Goal: Task Accomplishment & Management: Complete application form

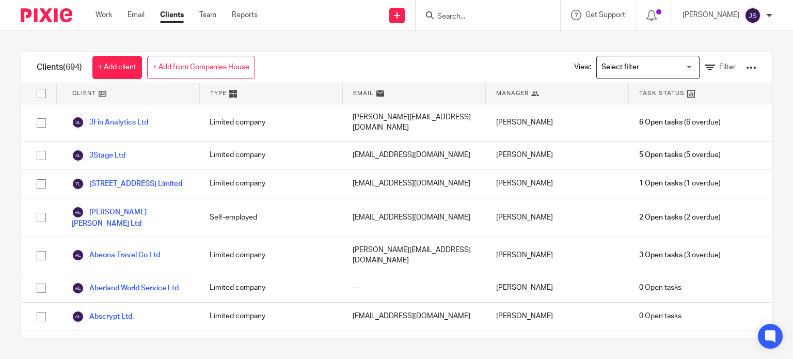
click at [130, 54] on div "Clients (694) + Add client + Add from Companies House" at bounding box center [146, 67] width 250 height 30
click at [126, 63] on link "+ Add client" at bounding box center [117, 67] width 50 height 23
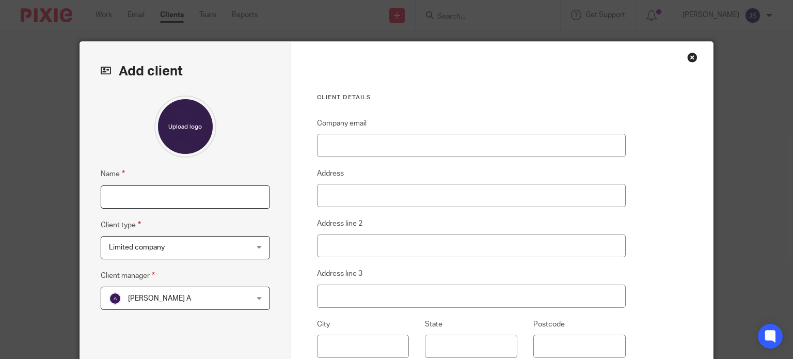
click at [138, 191] on input "Name" at bounding box center [185, 196] width 169 height 23
type input "[PERSON_NAME] (PTR)"
click at [168, 245] on span "Limited company" at bounding box center [173, 248] width 129 height 22
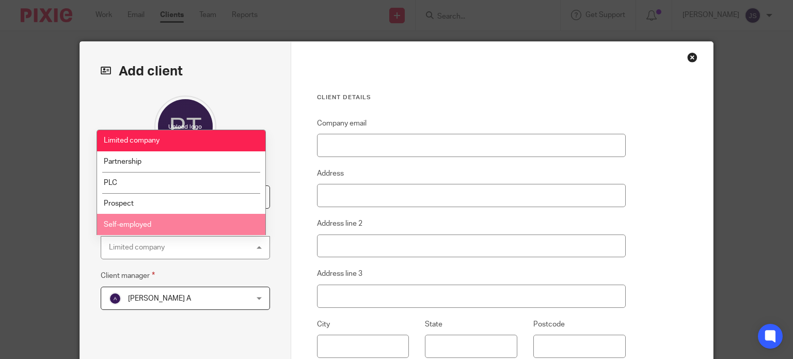
click at [178, 230] on li "Self-employed" at bounding box center [181, 224] width 168 height 21
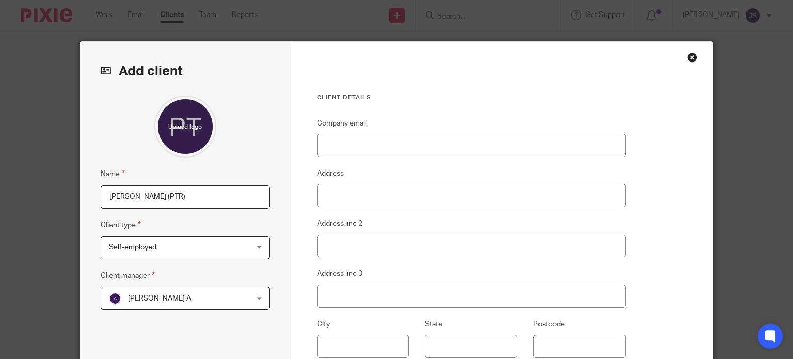
click at [167, 301] on span "[PERSON_NAME] A" at bounding box center [173, 298] width 129 height 22
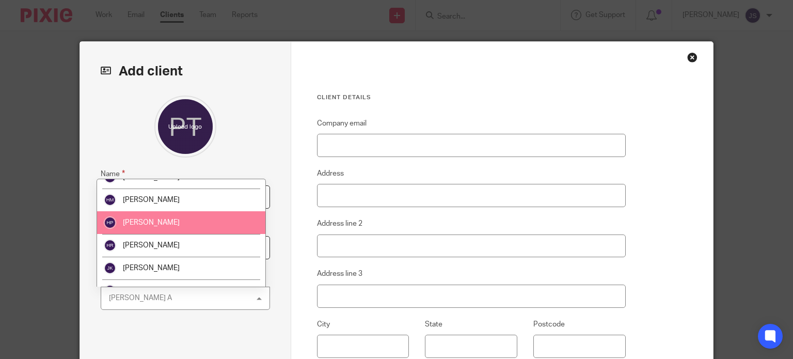
scroll to position [558, 0]
click at [194, 229] on li "[PERSON_NAME]" at bounding box center [181, 223] width 168 height 23
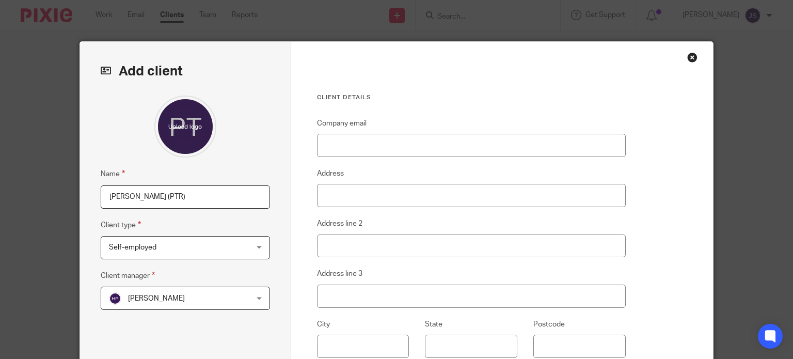
scroll to position [173, 0]
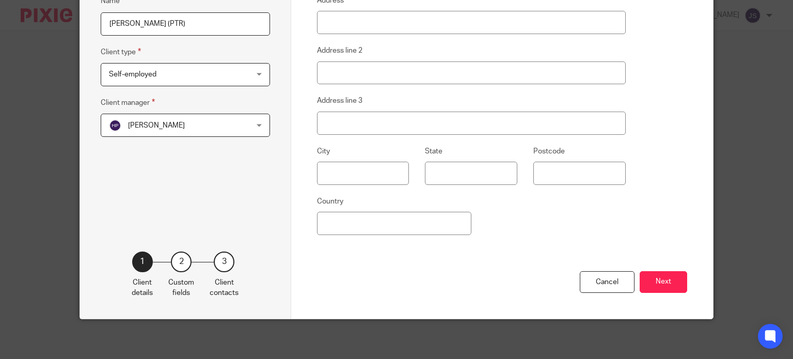
click at [647, 271] on div "Cancel Next" at bounding box center [502, 295] width 371 height 48
click at [647, 278] on button "Next" at bounding box center [664, 282] width 48 height 22
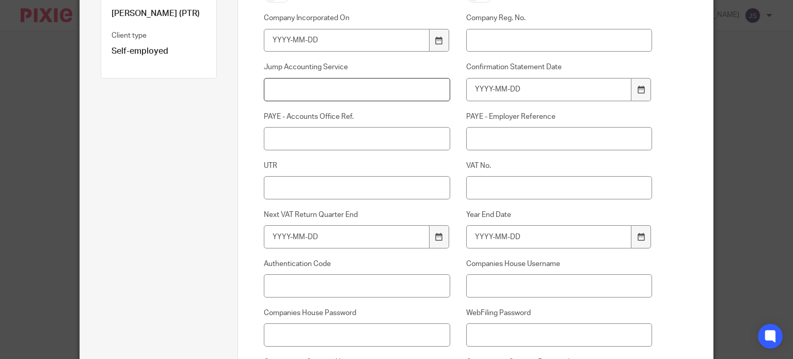
click at [375, 87] on input "Jump Accounting Service" at bounding box center [357, 89] width 186 height 23
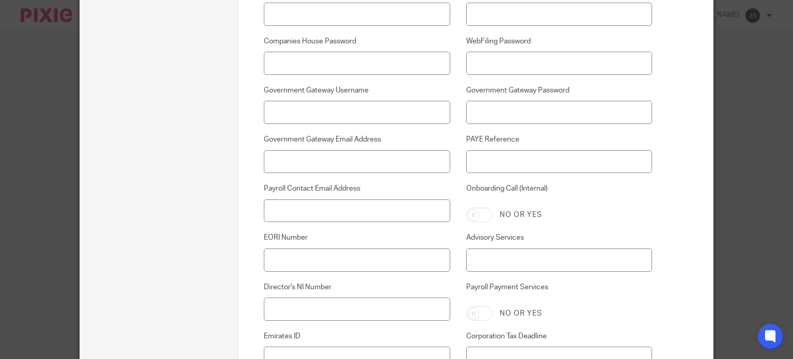
scroll to position [546, 0]
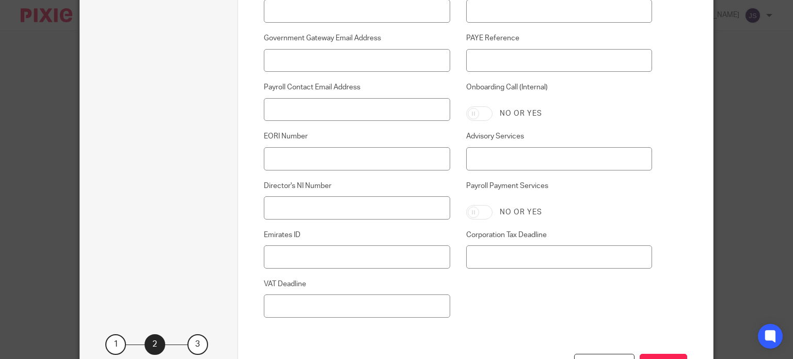
type input "PTR"
click at [365, 105] on input "Payroll Contact Email Address" at bounding box center [357, 109] width 186 height 23
paste input "alphastylingmen@gmail.com"
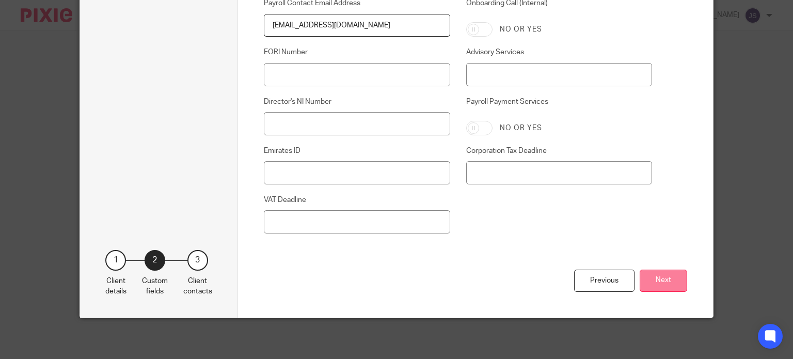
type input "alphastylingmen@gmail.com"
click at [659, 280] on button "Next" at bounding box center [664, 281] width 48 height 22
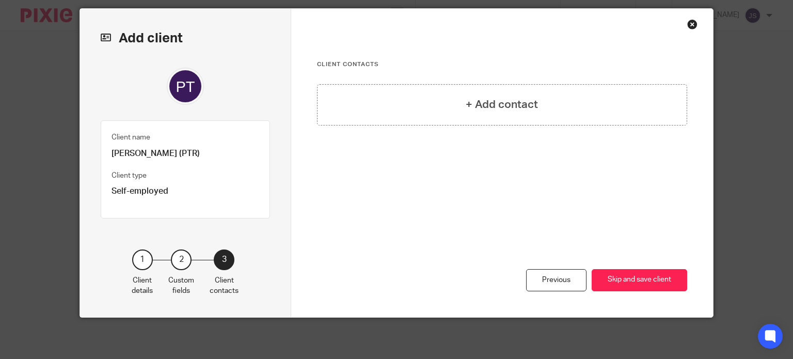
scroll to position [32, 0]
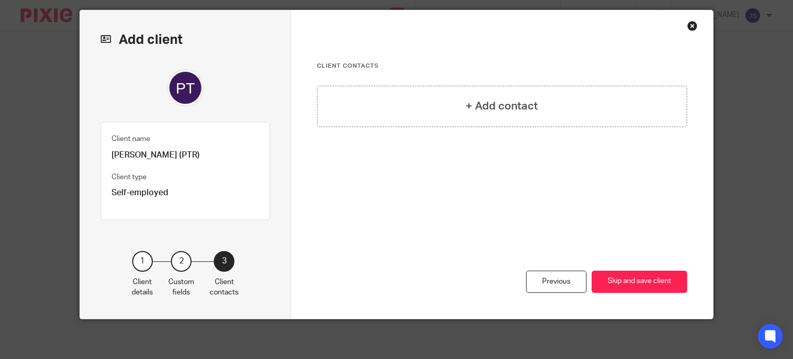
click at [659, 280] on button "Skip and save client" at bounding box center [640, 282] width 96 height 22
click at [639, 277] on button "Skip and save client" at bounding box center [640, 282] width 96 height 22
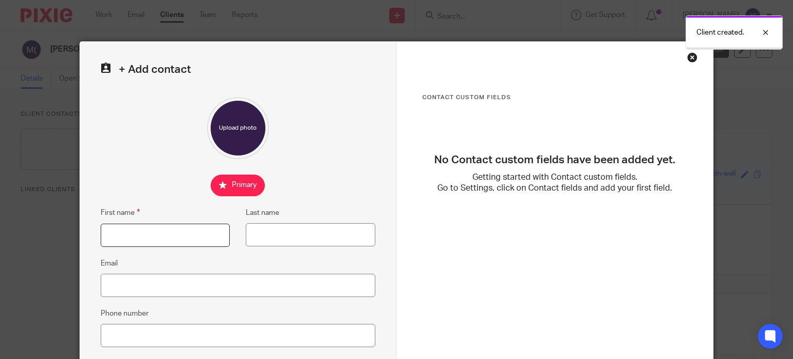
click at [136, 228] on input "First name" at bounding box center [166, 235] width 130 height 23
type input "Mark"
type input "[PERSON_NAME]"
click at [125, 290] on input "Email" at bounding box center [238, 285] width 275 height 23
paste input "[EMAIL_ADDRESS][DOMAIN_NAME]"
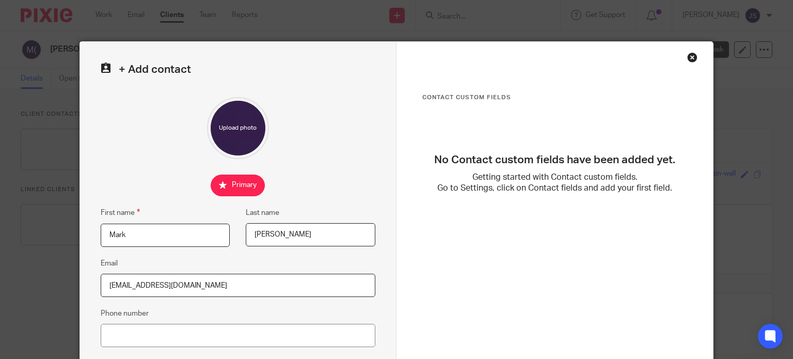
type input "[EMAIL_ADDRESS][DOMAIN_NAME]"
click at [201, 331] on input "Phone number" at bounding box center [238, 335] width 275 height 23
paste input "07970882946"
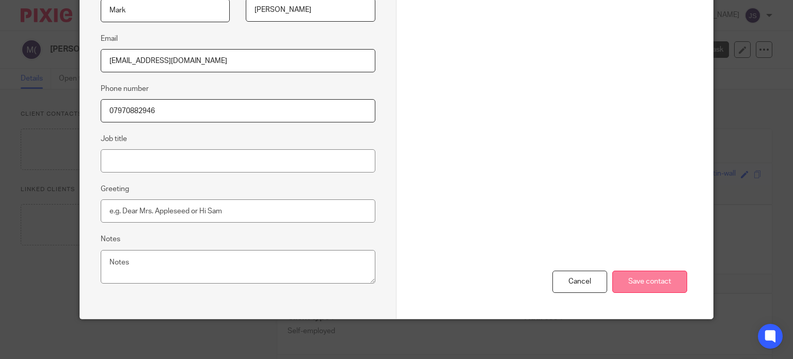
type input "07970882946"
click at [645, 281] on input "Save contact" at bounding box center [650, 282] width 75 height 22
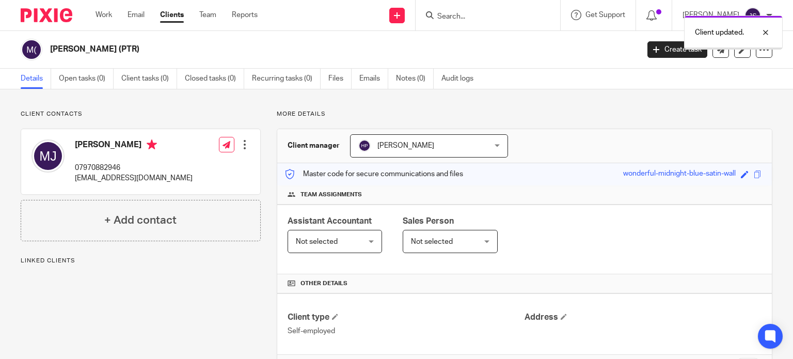
click at [437, 238] on span "Not selected" at bounding box center [432, 241] width 42 height 7
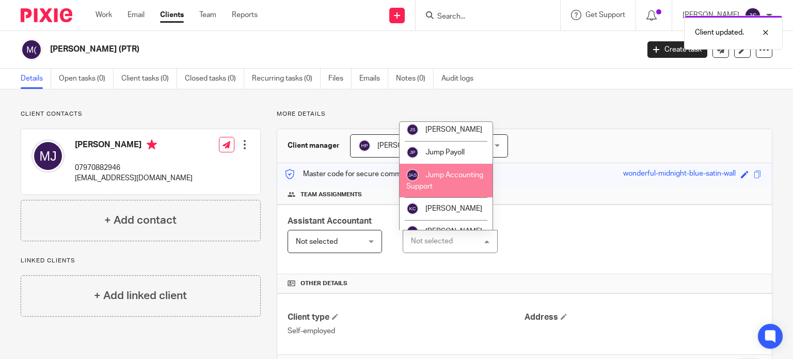
scroll to position [822, 0]
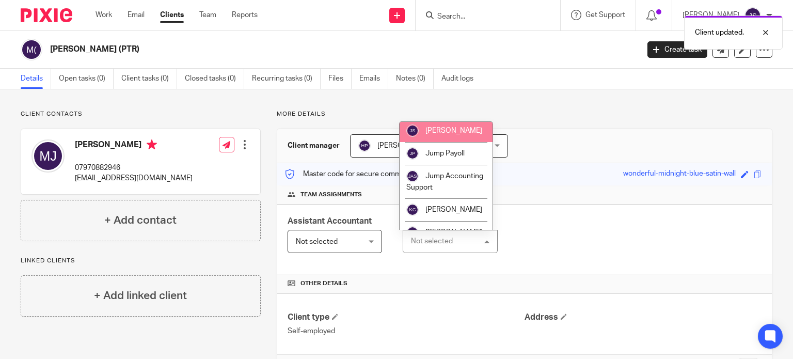
click at [456, 134] on span "[PERSON_NAME]" at bounding box center [454, 130] width 57 height 7
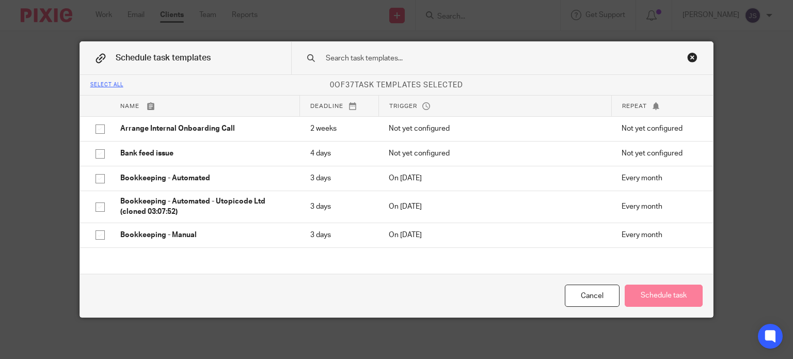
click at [360, 58] on input "text" at bounding box center [488, 58] width 326 height 11
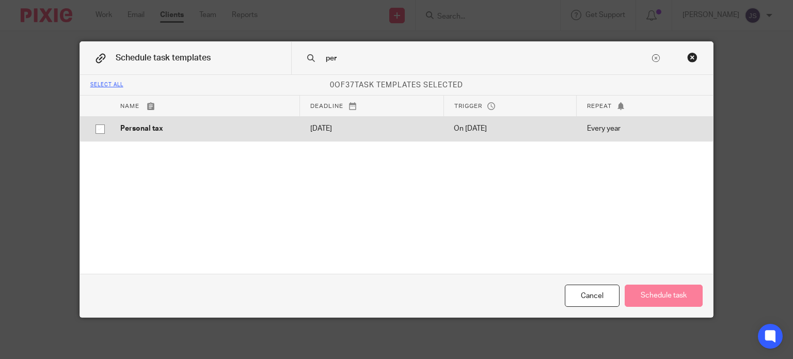
type input "per"
click at [319, 138] on td "2026-01-31" at bounding box center [372, 128] width 144 height 25
checkbox input "true"
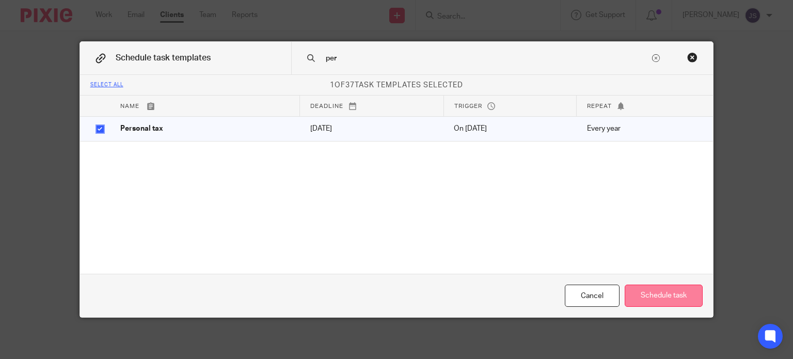
click at [672, 296] on button "Schedule task" at bounding box center [664, 296] width 78 height 22
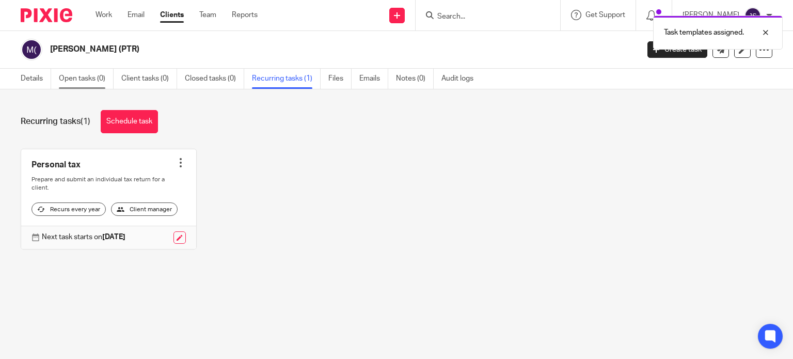
click at [86, 78] on link "Open tasks (0)" at bounding box center [86, 79] width 55 height 20
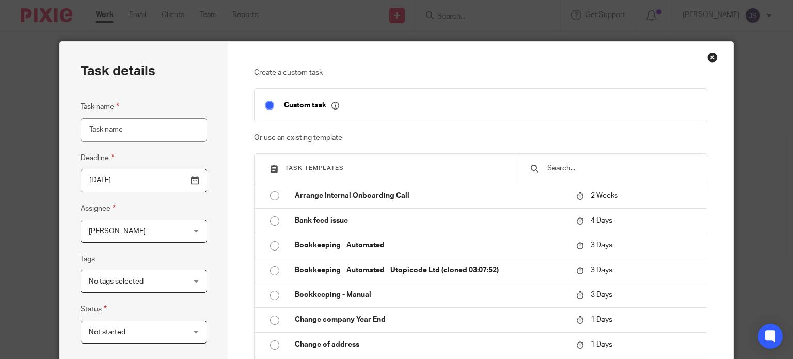
click at [570, 166] on input "text" at bounding box center [622, 168] width 150 height 11
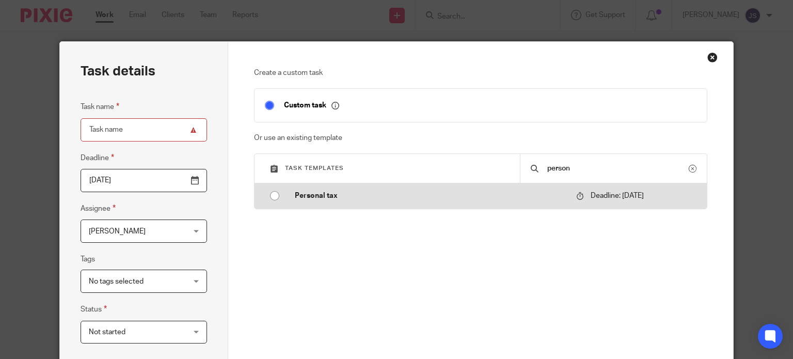
type input "person"
click at [502, 195] on p "Personal tax" at bounding box center [430, 196] width 271 height 10
type input "2026-01-31"
type input "Personal tax"
checkbox input "false"
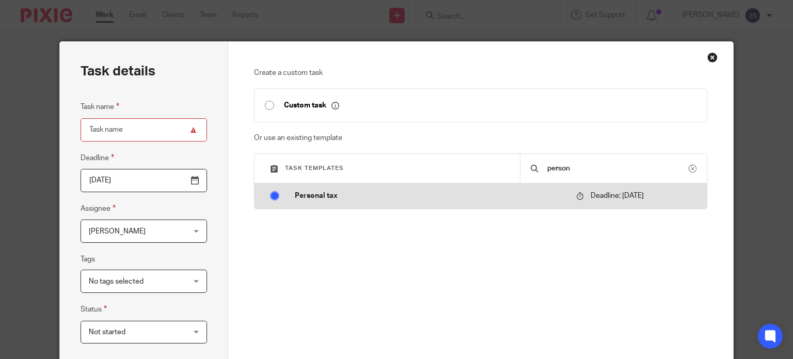
radio input "true"
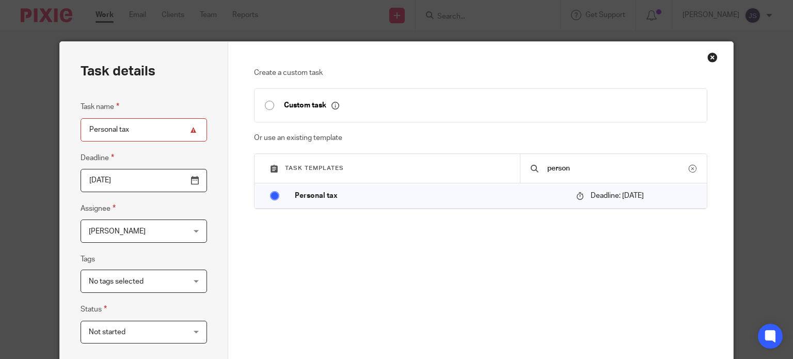
click at [129, 237] on span "[PERSON_NAME]" at bounding box center [136, 231] width 94 height 22
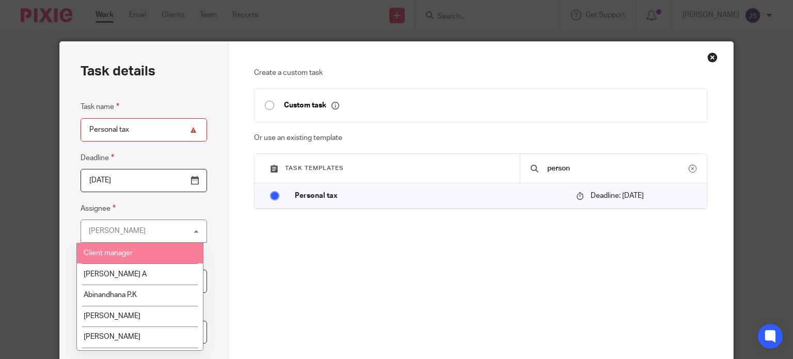
click at [157, 250] on li "Client manager" at bounding box center [140, 253] width 126 height 21
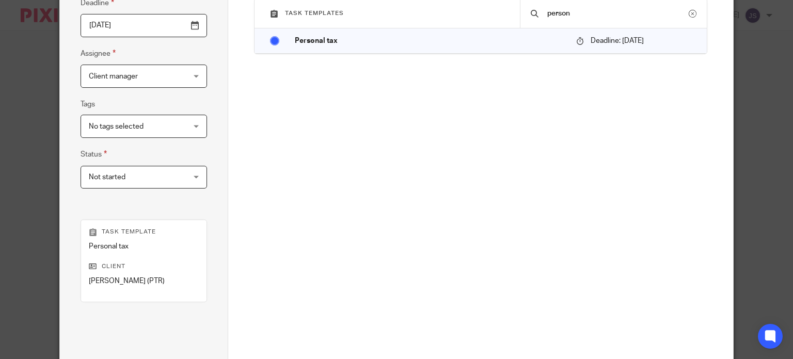
scroll to position [251, 0]
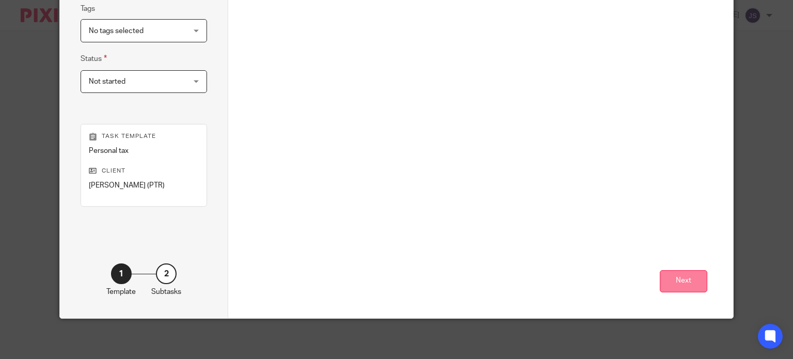
click at [677, 275] on button "Next" at bounding box center [684, 281] width 48 height 22
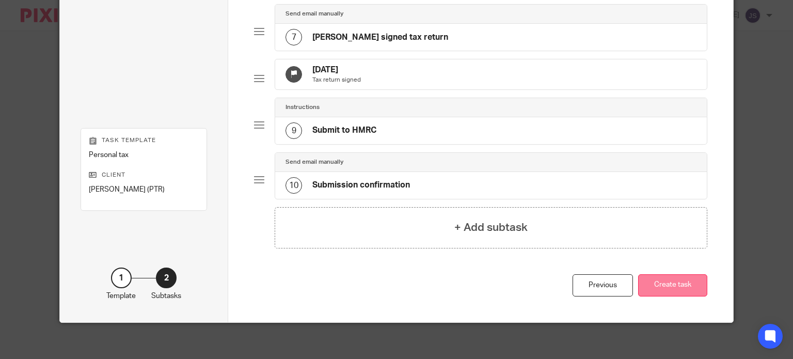
scroll to position [413, 0]
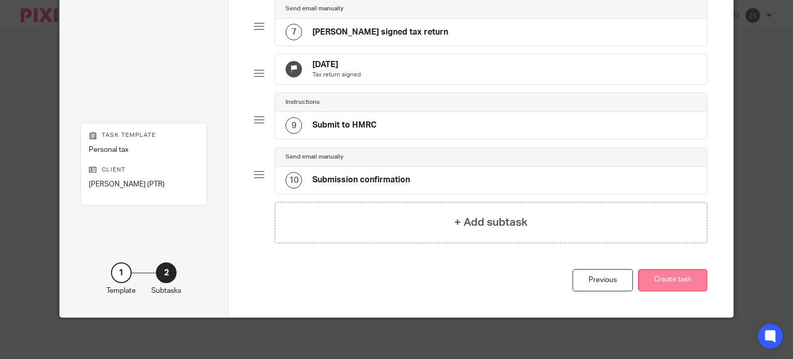
click at [682, 276] on button "Create task" at bounding box center [673, 280] width 69 height 22
